Goal: Task Accomplishment & Management: Complete application form

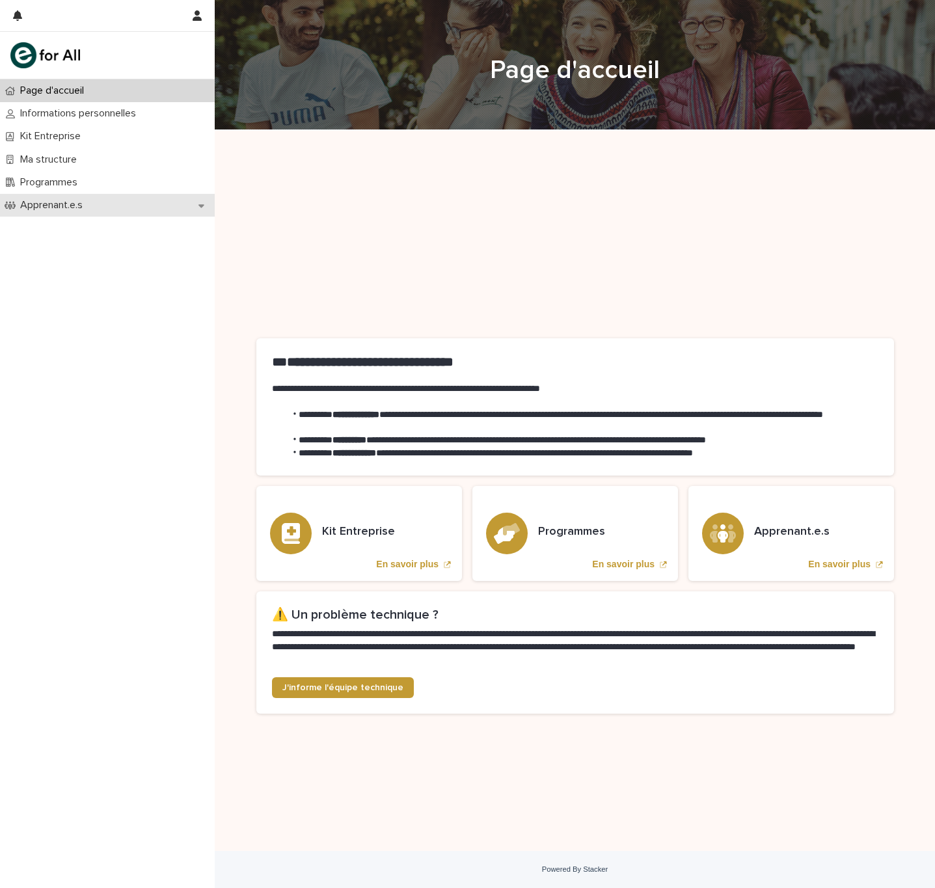
click at [135, 206] on div "Apprenant.e.s" at bounding box center [107, 205] width 215 height 23
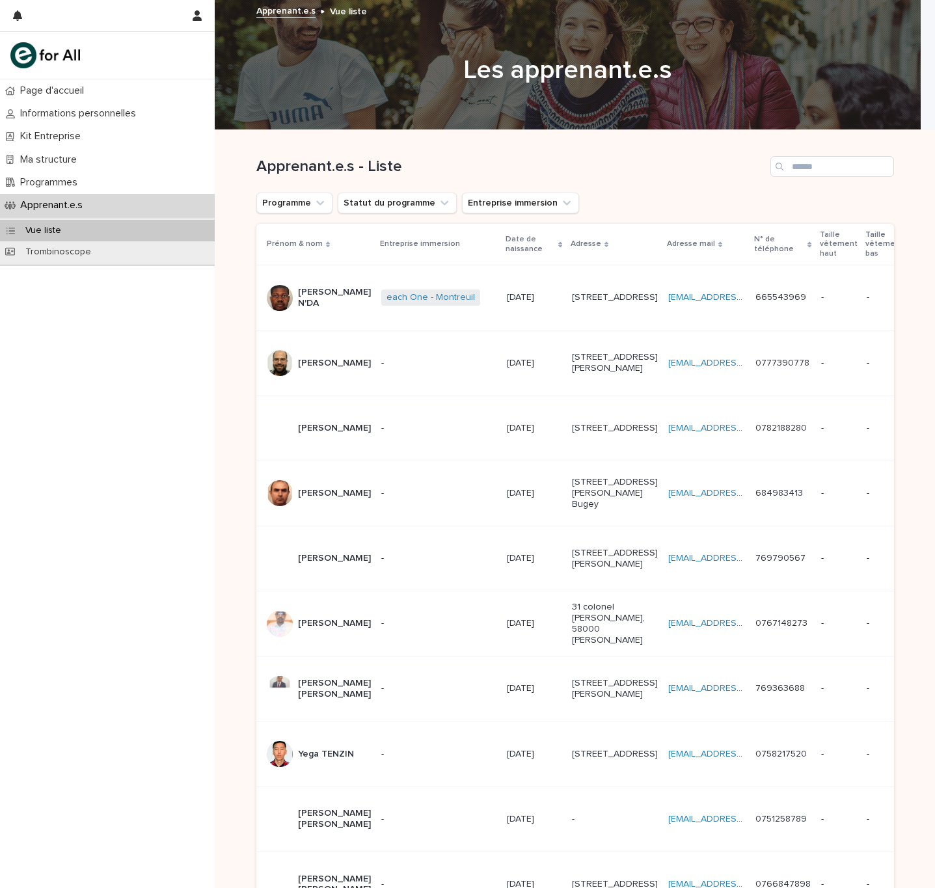
click at [332, 374] on div "[PERSON_NAME]" at bounding box center [334, 363] width 73 height 21
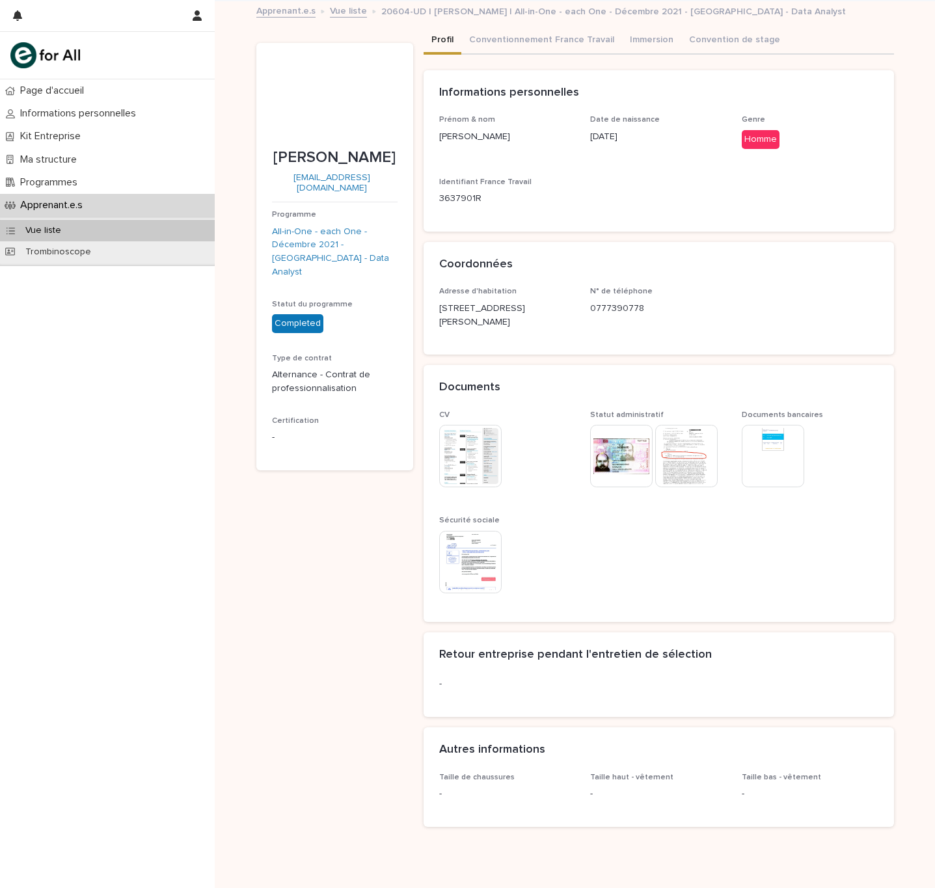
click at [342, 384] on div "Programme All-in-One - each One - Décembre 2021 - [GEOGRAPHIC_DATA] - Data Anal…" at bounding box center [335, 332] width 126 height 245
click at [135, 181] on div "Programmes" at bounding box center [107, 182] width 215 height 23
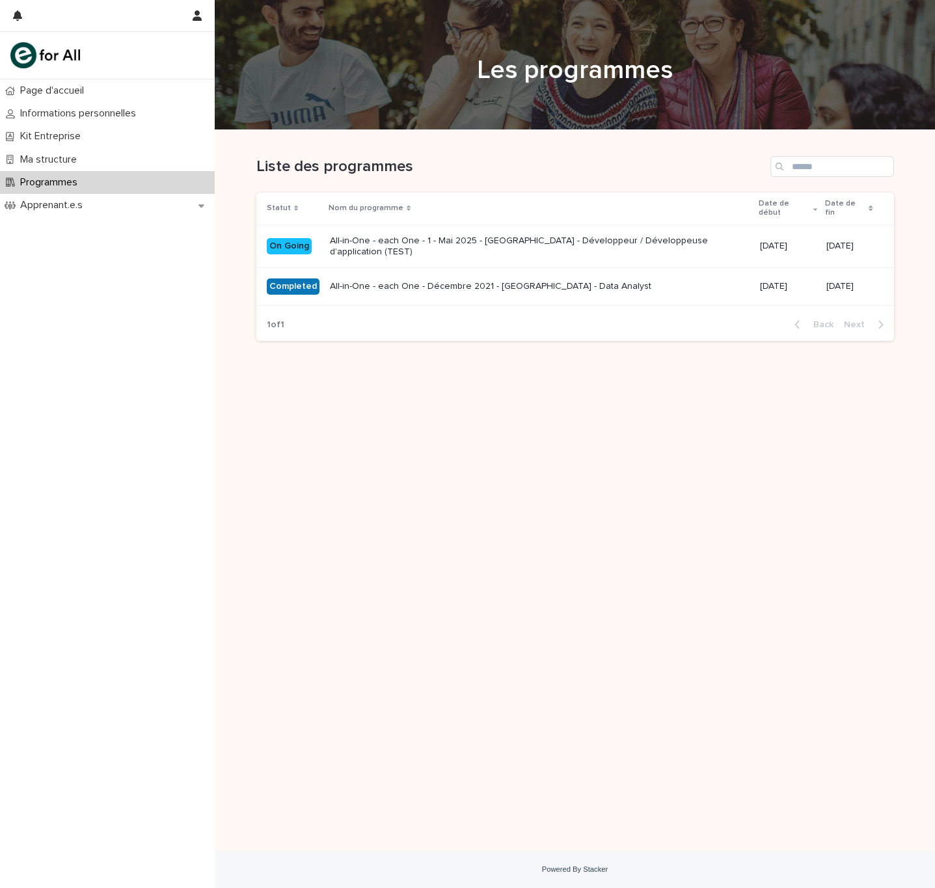
click at [424, 230] on div "All-in-One - each One - 1 - Mai 2025 - [GEOGRAPHIC_DATA] - Développeur / Dévelo…" at bounding box center [540, 246] width 420 height 33
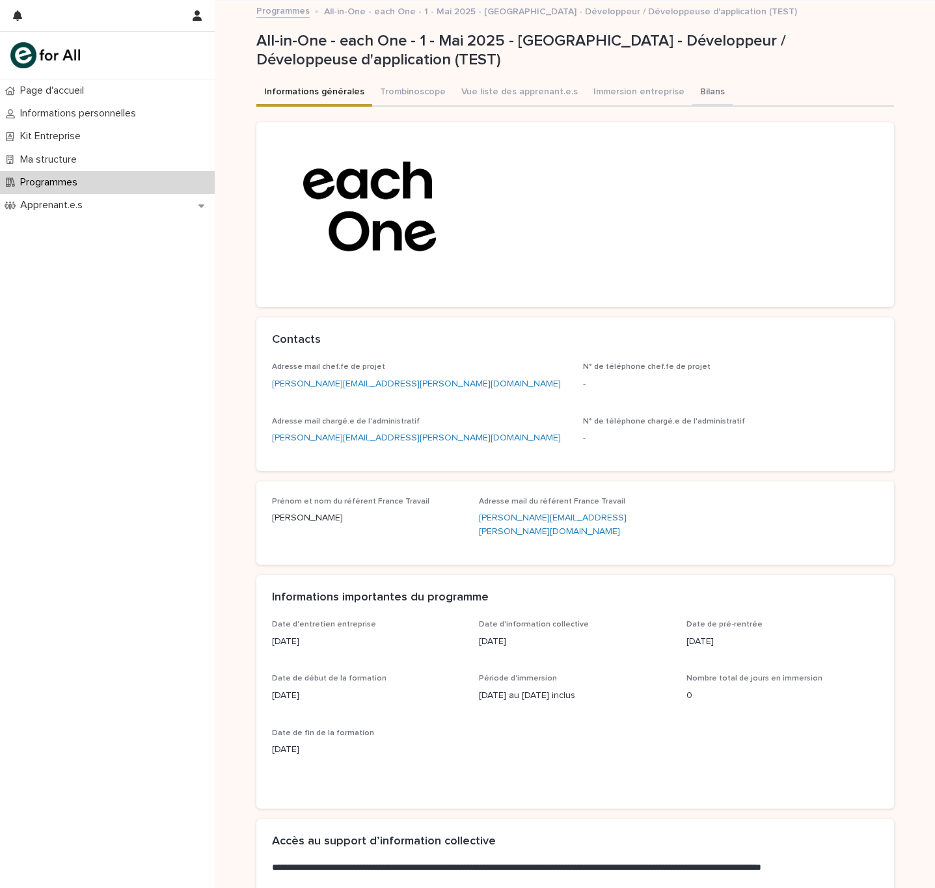
click at [692, 90] on button "Bilans" at bounding box center [712, 92] width 40 height 27
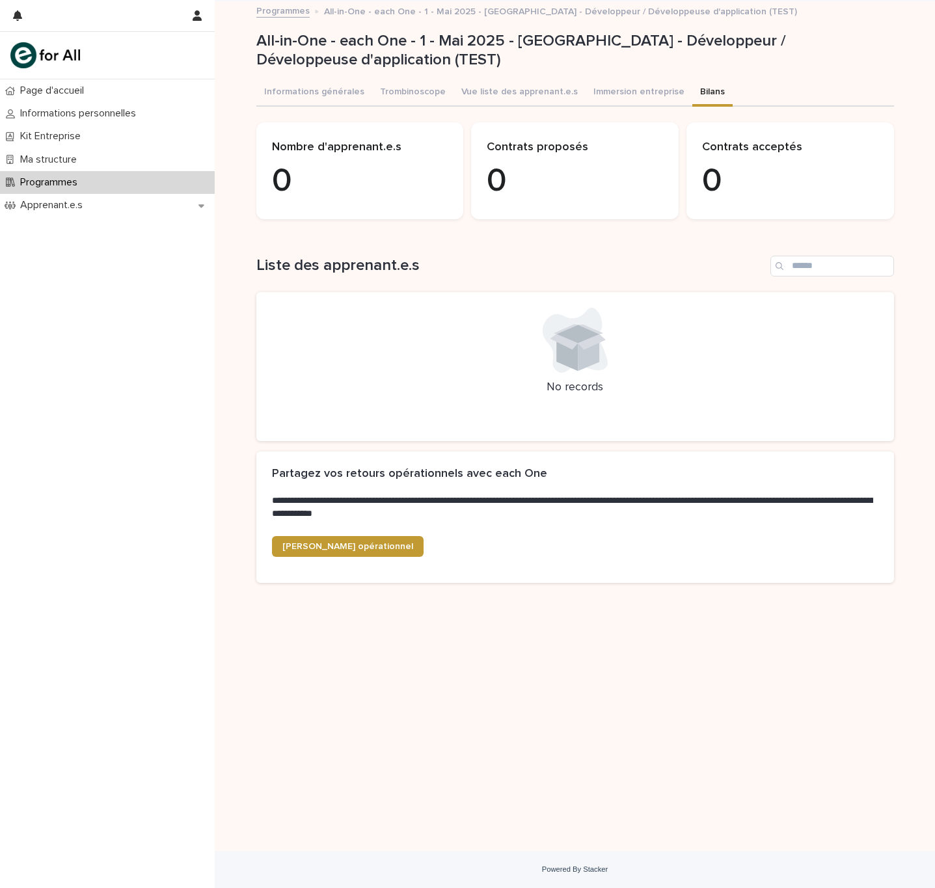
click at [127, 178] on div "Programmes" at bounding box center [107, 182] width 215 height 23
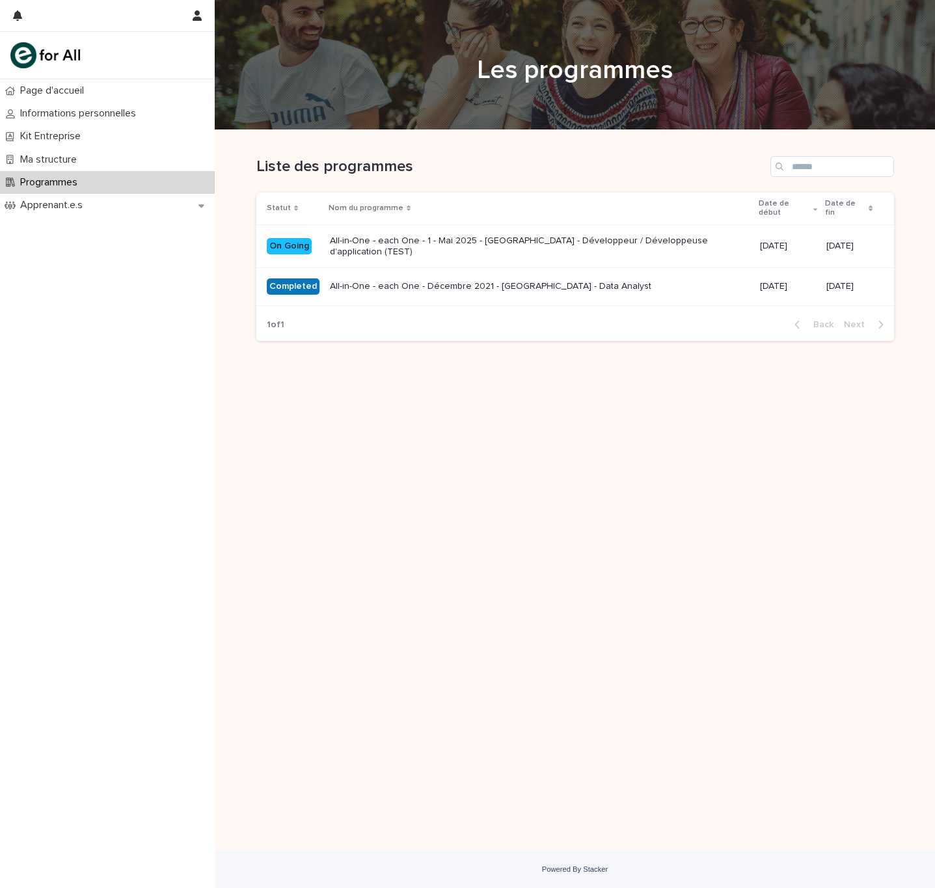
click at [429, 281] on p "All-in-One - each One - Décembre 2021 - [GEOGRAPHIC_DATA] - Data Analyst" at bounding box center [540, 286] width 420 height 11
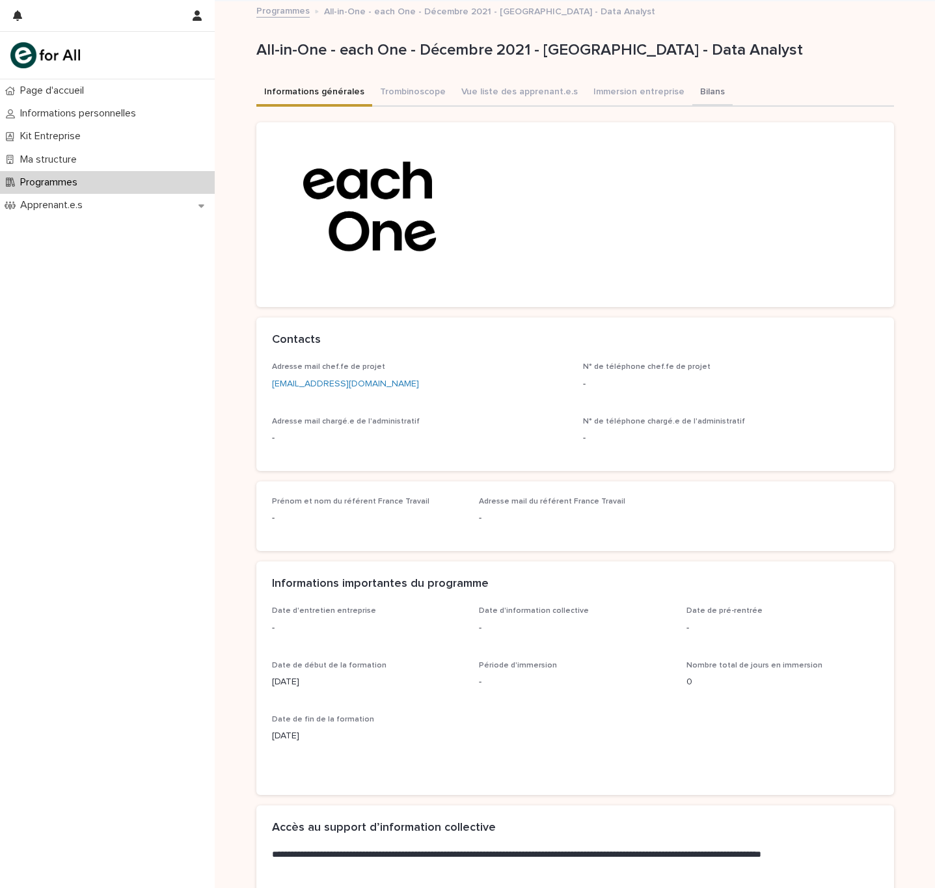
click at [692, 82] on button "Bilans" at bounding box center [712, 92] width 40 height 27
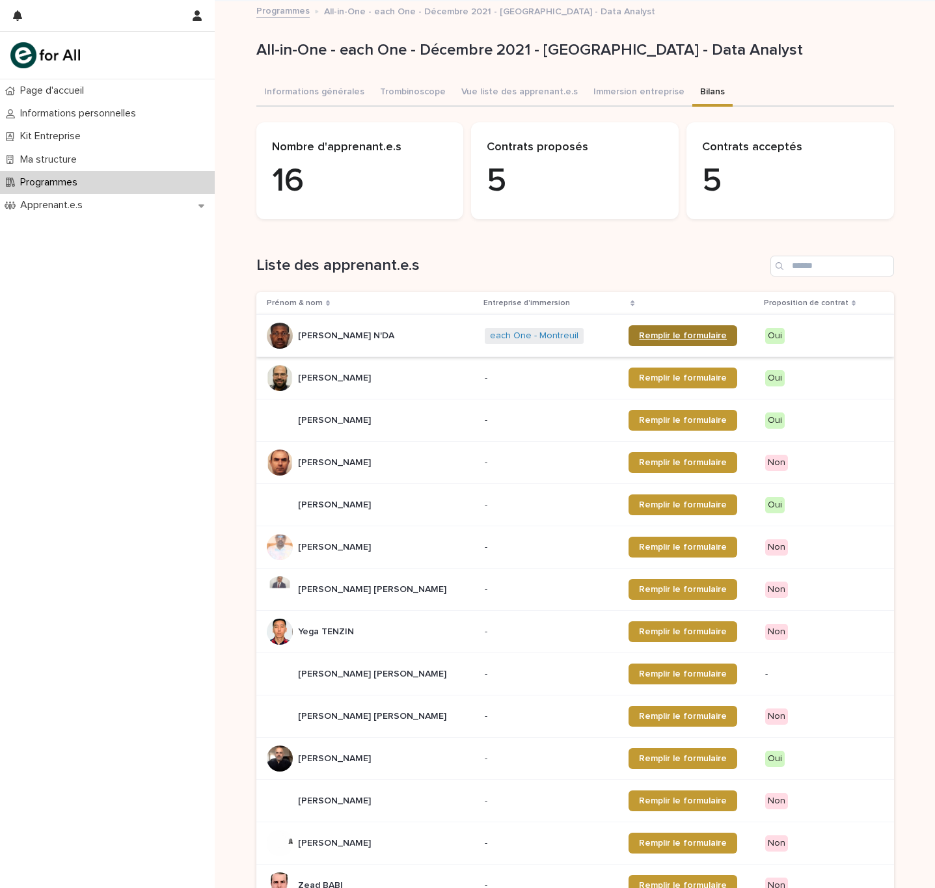
click at [666, 338] on span "Remplir le formulaire" at bounding box center [683, 335] width 88 height 9
click at [160, 328] on div "Page d'accueil Informations personnelles Kit Entreprise Ma structure Programmes…" at bounding box center [107, 483] width 215 height 808
